Goal: Task Accomplishment & Management: Manage account settings

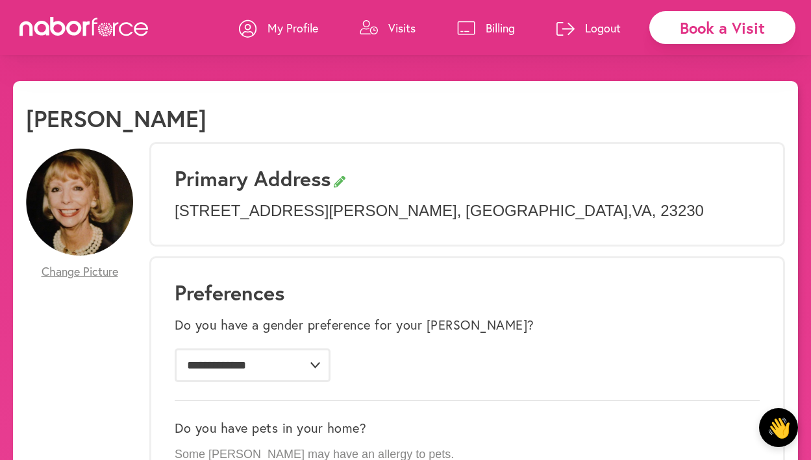
scroll to position [-1, 0]
click at [706, 29] on div "Book a Visit" at bounding box center [722, 27] width 146 height 33
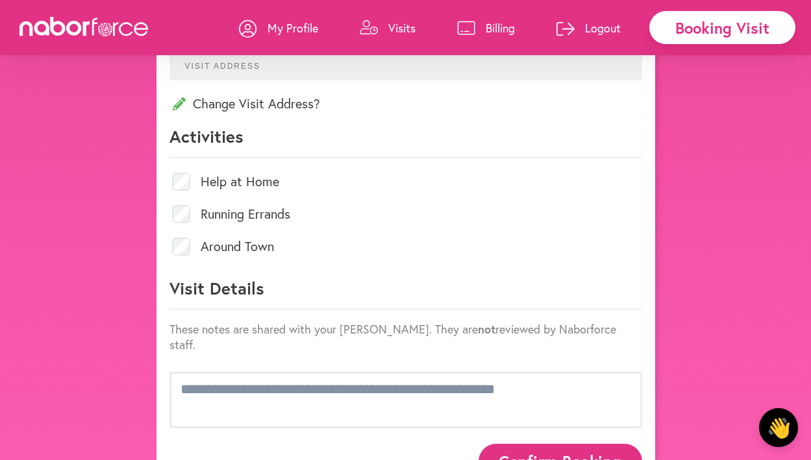
scroll to position [516, 0]
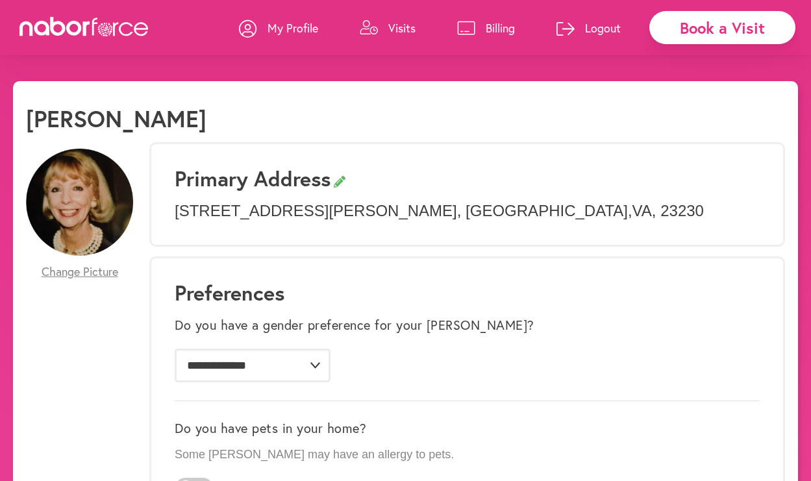
click at [676, 42] on div "Book a Visit" at bounding box center [722, 27] width 146 height 33
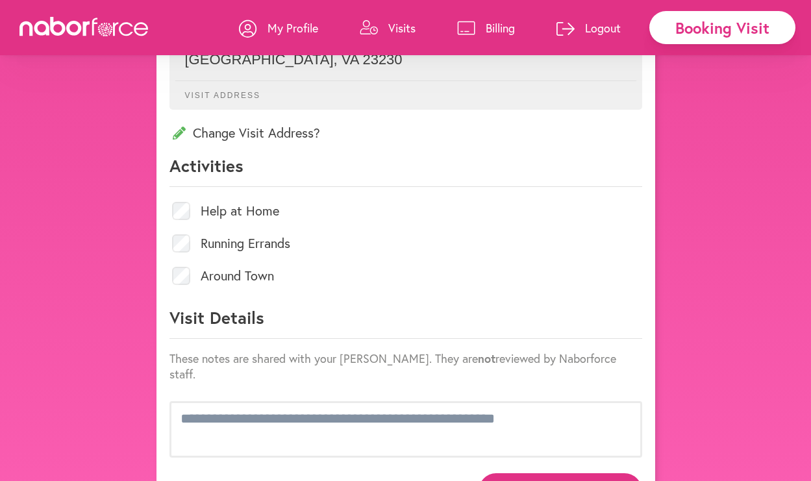
scroll to position [523, 0]
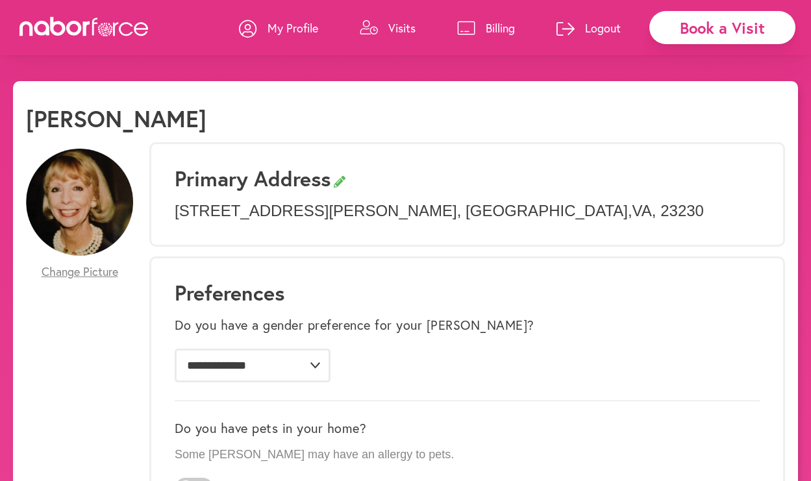
click at [495, 32] on p "Billing" at bounding box center [500, 28] width 29 height 16
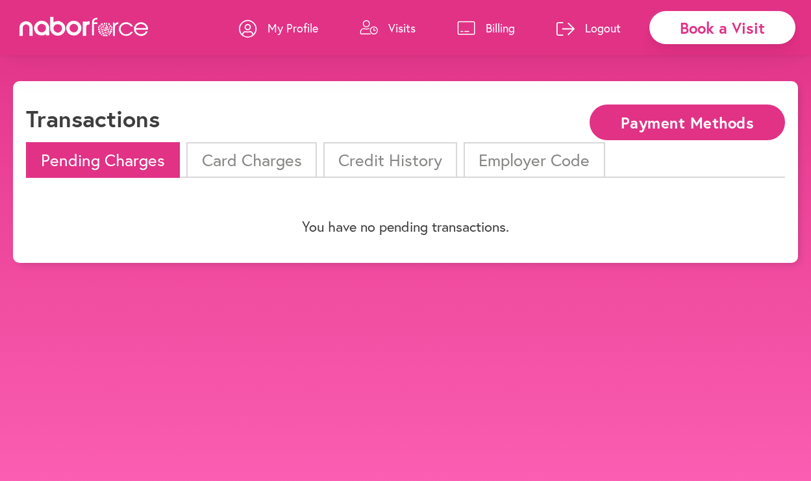
click at [615, 128] on button "Payment Methods" at bounding box center [686, 123] width 195 height 36
